Goal: Task Accomplishment & Management: Manage account settings

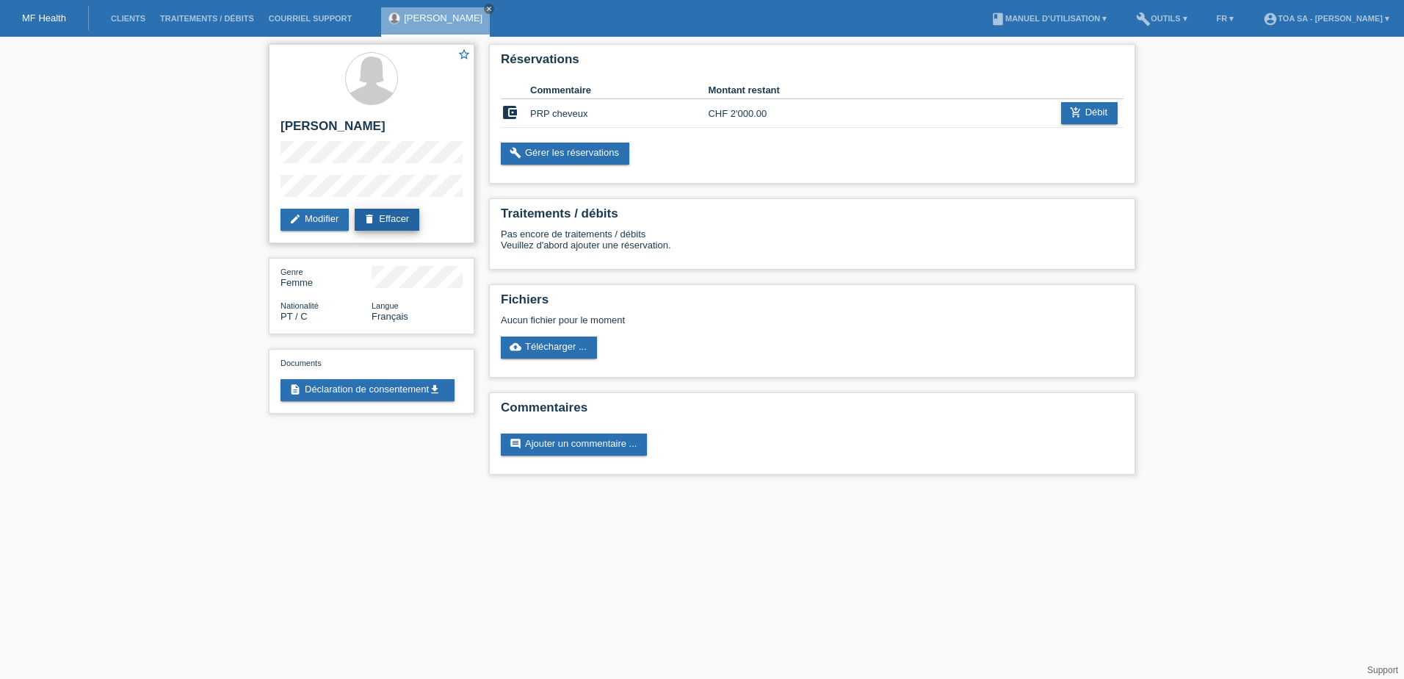
click at [412, 221] on link "delete Effacer" at bounding box center [387, 220] width 65 height 22
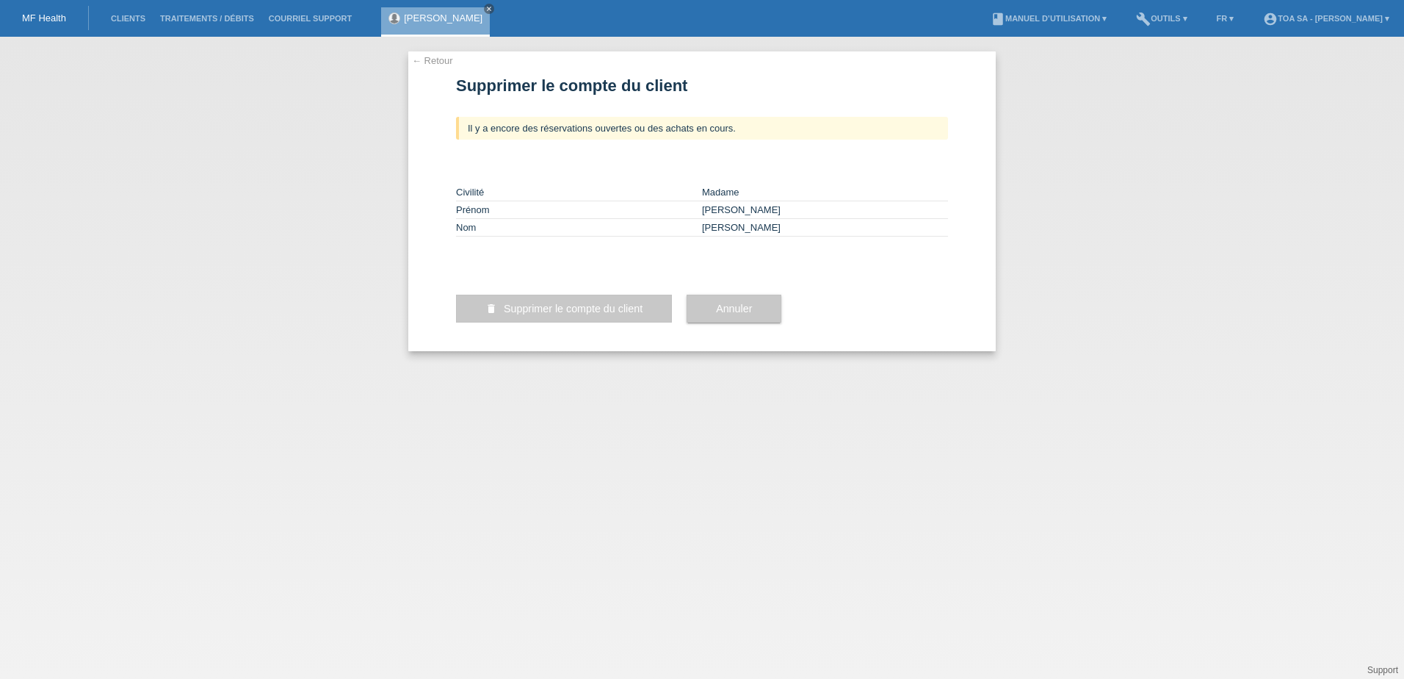
click at [637, 204] on td "Prénom" at bounding box center [579, 210] width 246 height 18
click at [439, 59] on link "← Retour" at bounding box center [432, 60] width 41 height 11
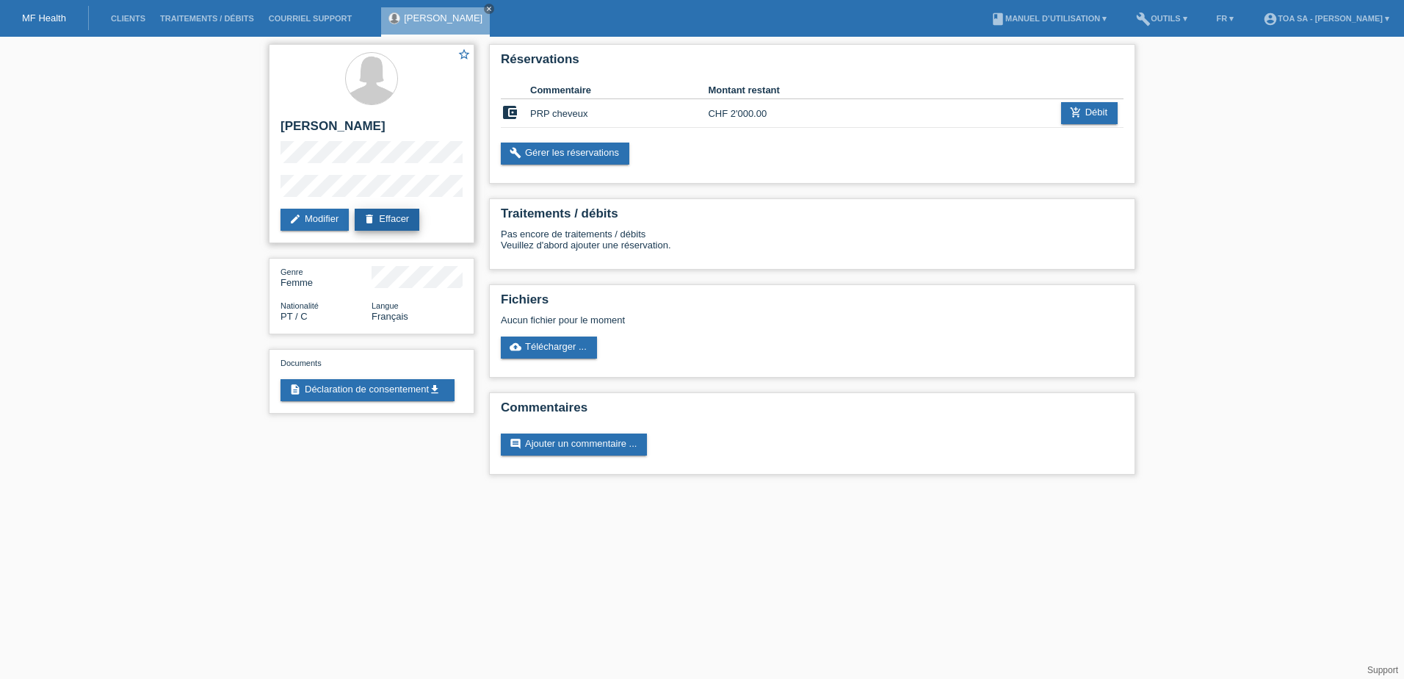
click at [402, 217] on link "delete Effacer" at bounding box center [387, 220] width 65 height 22
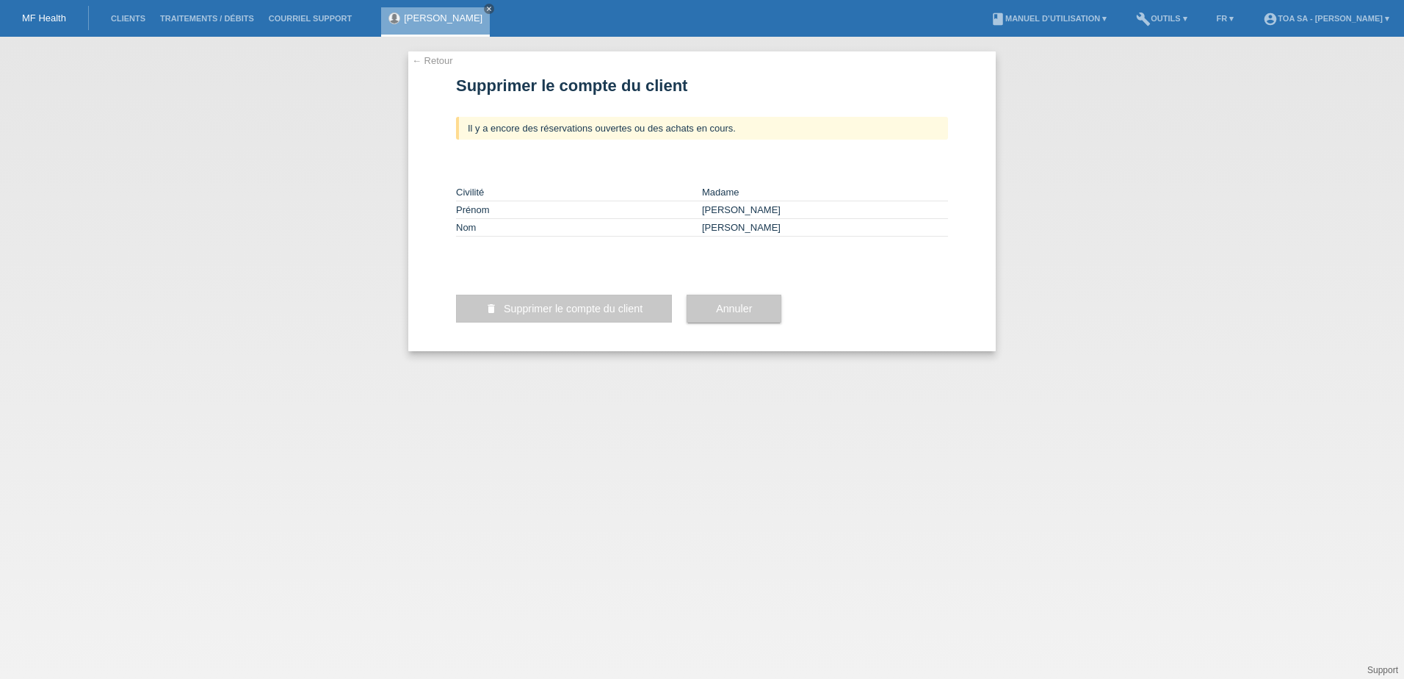
click at [570, 314] on span "Supprimer le compte du client" at bounding box center [573, 309] width 139 height 12
click at [439, 63] on link "← Retour" at bounding box center [432, 60] width 41 height 11
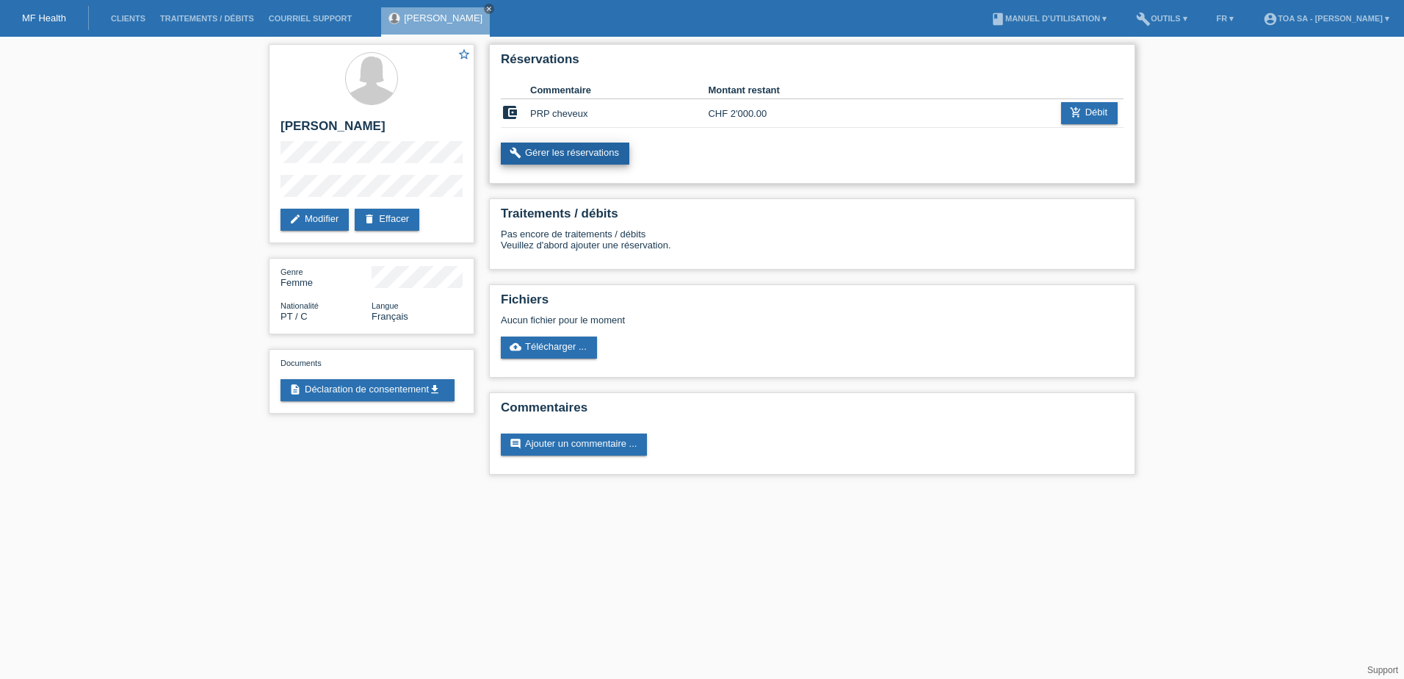
click at [565, 153] on link "build Gérer les réservations" at bounding box center [565, 153] width 129 height 22
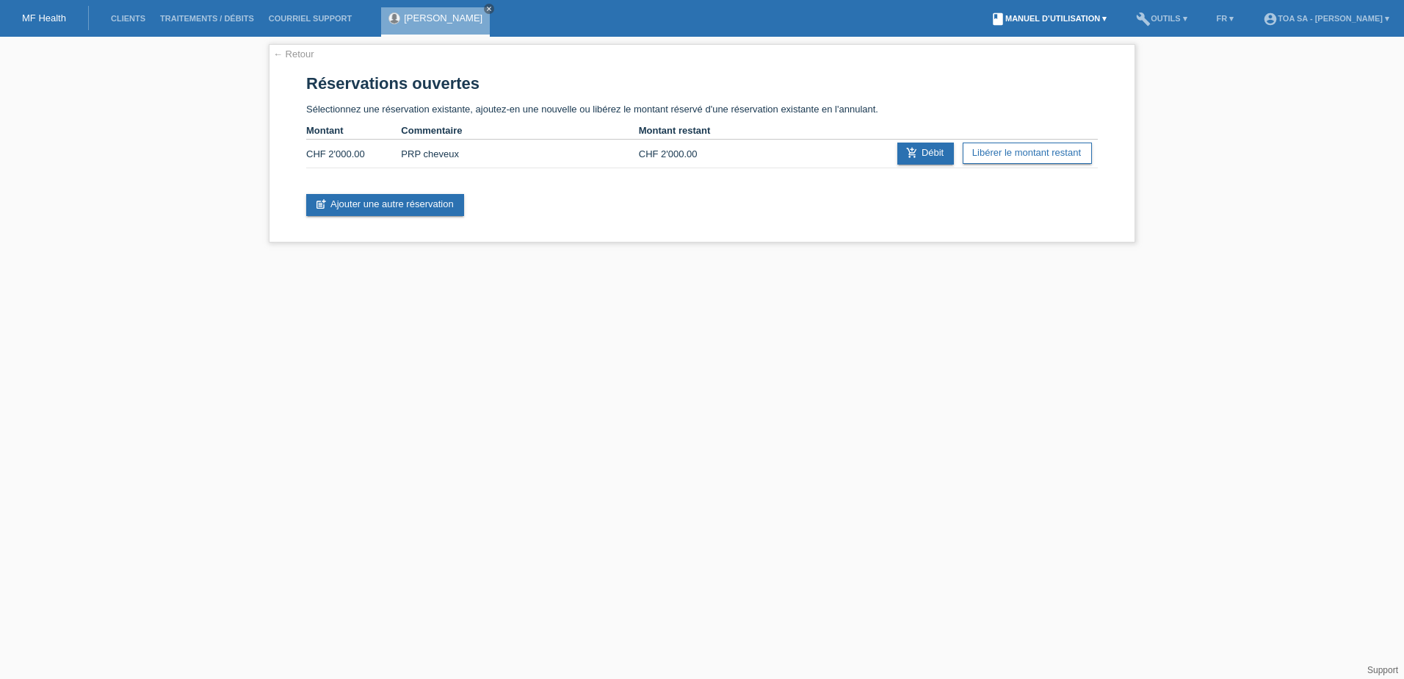
click at [1008, 19] on link "book Manuel d’utilisation ▾" at bounding box center [1048, 18] width 131 height 9
click at [1038, 53] on link "Manuel d’utilisation sans LCC" at bounding box center [1013, 55] width 126 height 11
click at [485, 158] on td "PRP cheveux" at bounding box center [519, 154] width 237 height 29
click at [447, 151] on td "PRP cheveux" at bounding box center [519, 154] width 237 height 29
click at [1036, 154] on link "Libérer le montant restant" at bounding box center [1027, 152] width 129 height 21
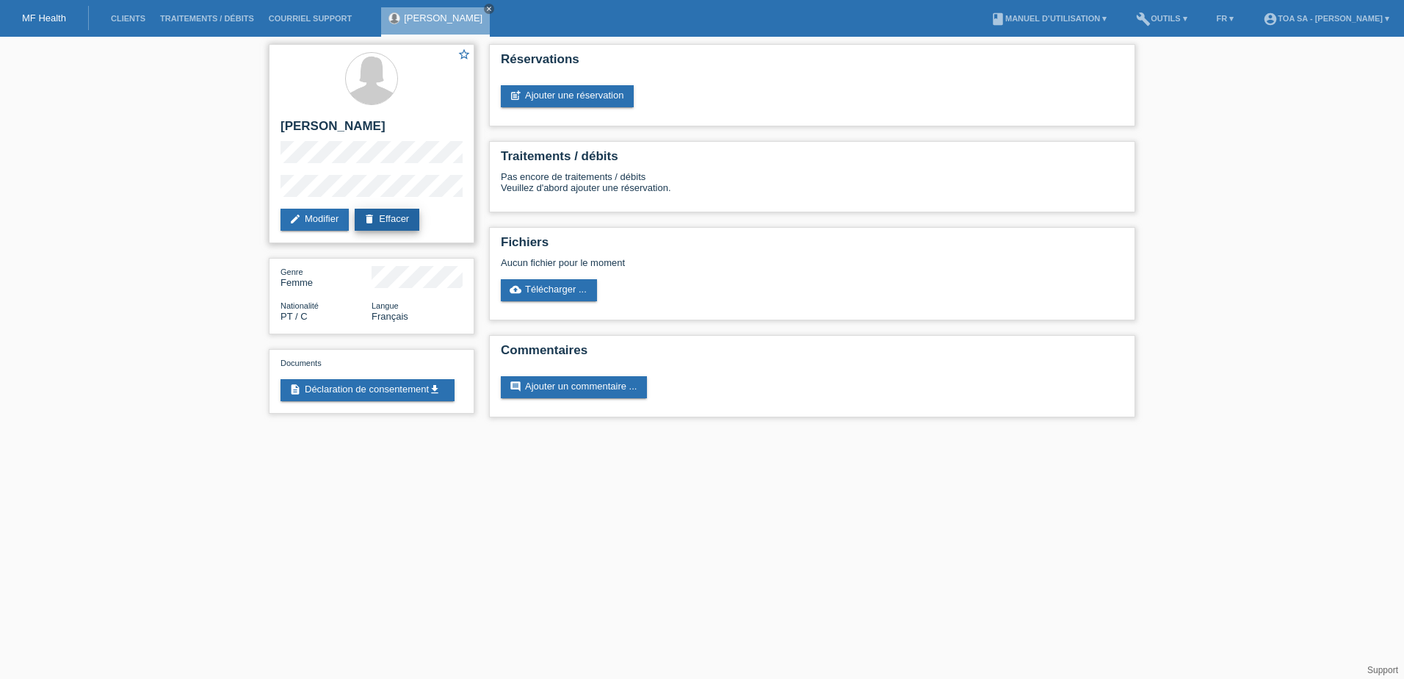
click at [409, 215] on link "delete Effacer" at bounding box center [387, 220] width 65 height 22
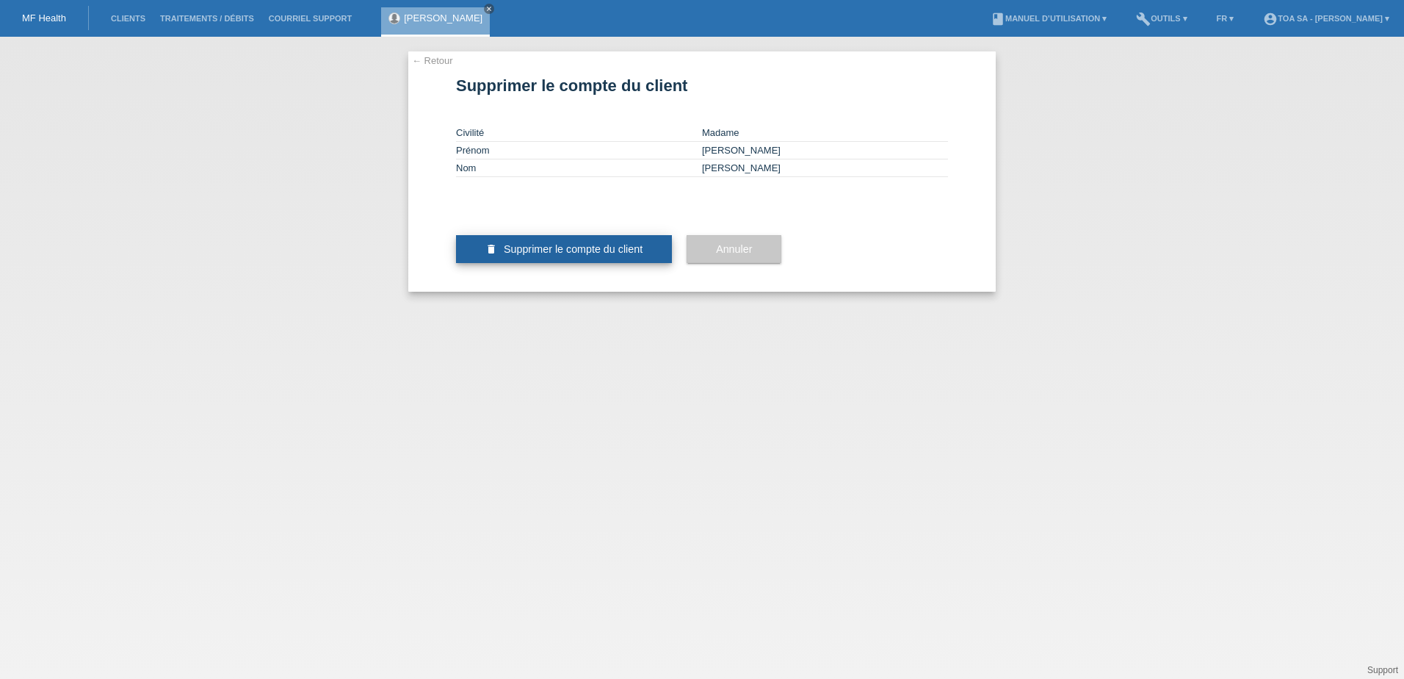
click at [639, 255] on span "Supprimer le compte du client" at bounding box center [573, 249] width 139 height 12
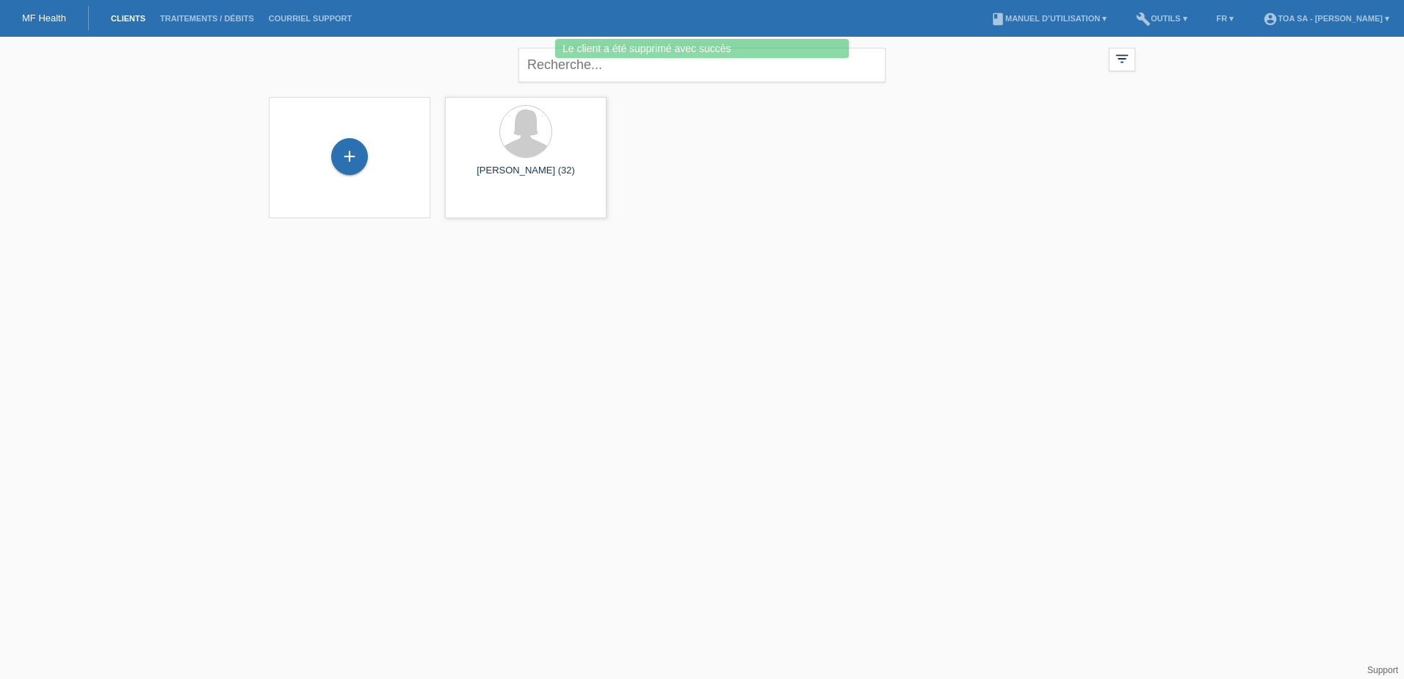
click at [734, 128] on div "+ [PERSON_NAME] (32) launch Afficher" at bounding box center [701, 158] width 881 height 136
